Goal: Navigation & Orientation: Find specific page/section

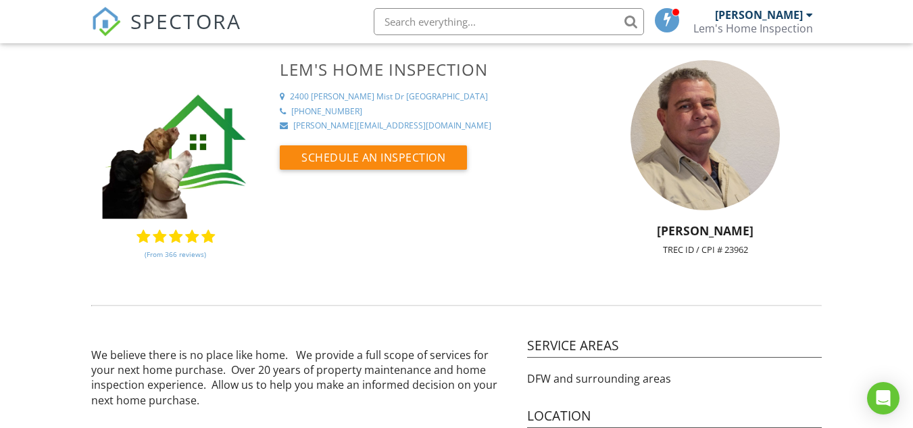
click at [766, 14] on div "[PERSON_NAME]" at bounding box center [759, 15] width 88 height 14
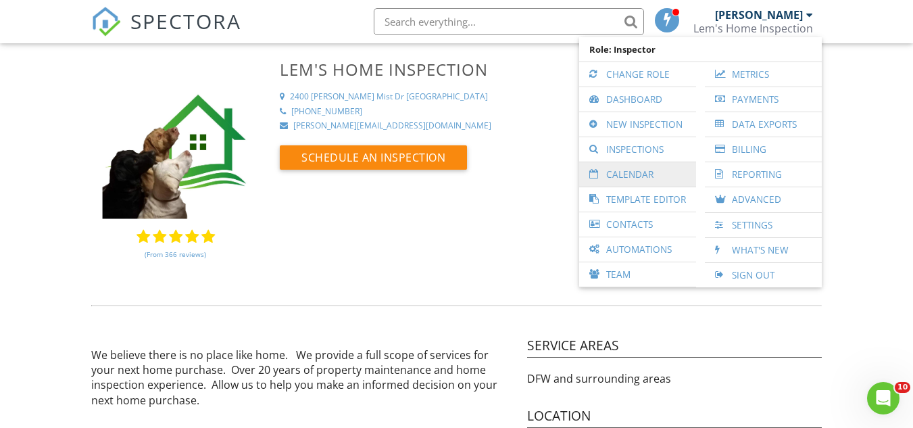
click at [620, 178] on link "Calendar" at bounding box center [637, 174] width 103 height 24
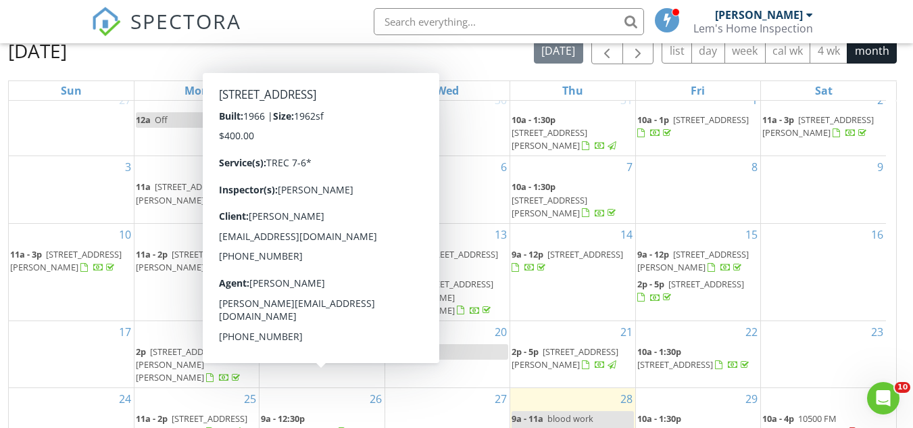
scroll to position [180, 0]
